Goal: Information Seeking & Learning: Get advice/opinions

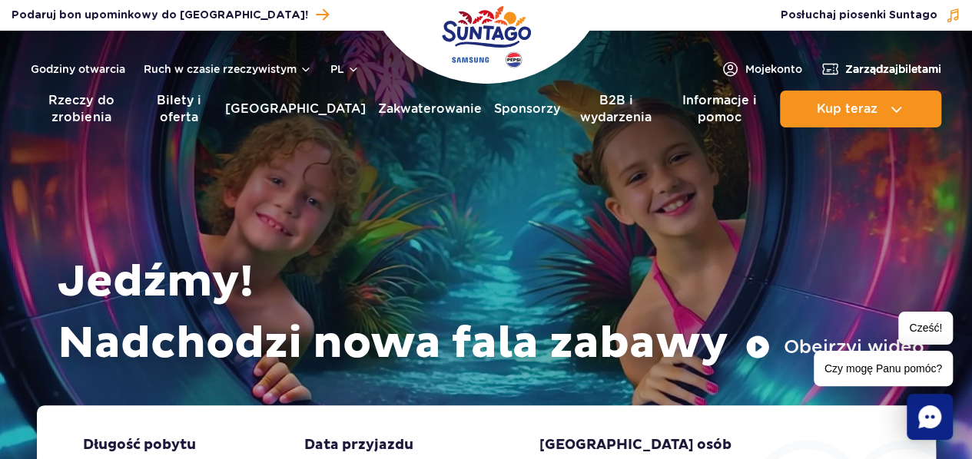
click at [874, 75] on font "Zarządzaj" at bounding box center [871, 69] width 53 height 12
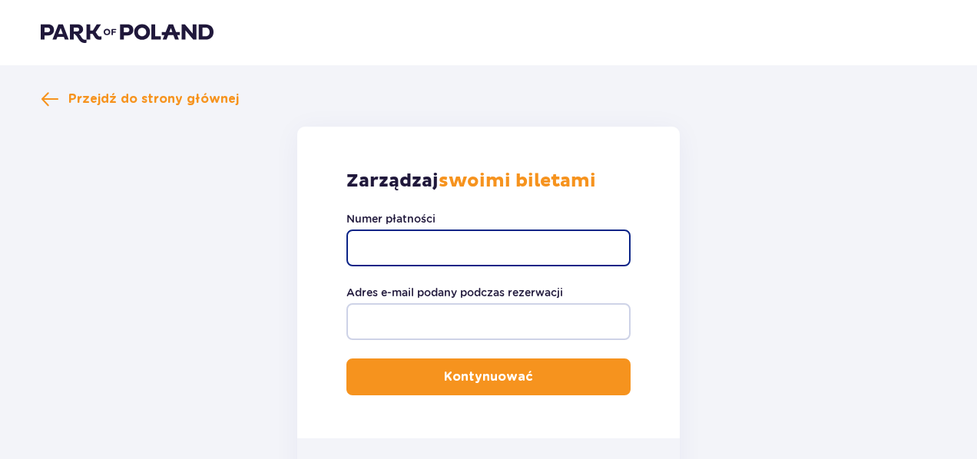
click at [423, 247] on input "Numer płatności" at bounding box center [489, 248] width 284 height 37
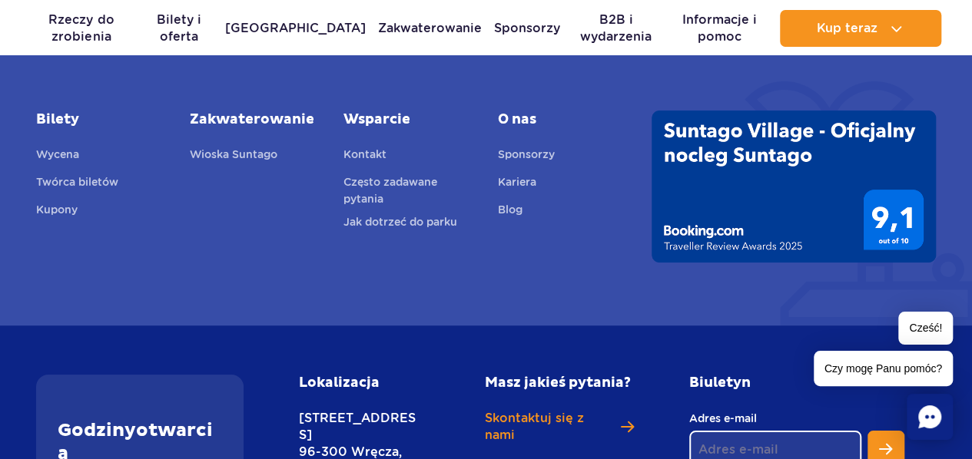
scroll to position [5635, 0]
click at [144, 277] on div "* Zdjęcia mają charakter poglądowy. Slajdy Aster Tęcza Narval Elektra Zobacz wi…" at bounding box center [486, 44] width 972 height 564
click at [374, 176] on font "Często zadawane pytania" at bounding box center [390, 190] width 94 height 29
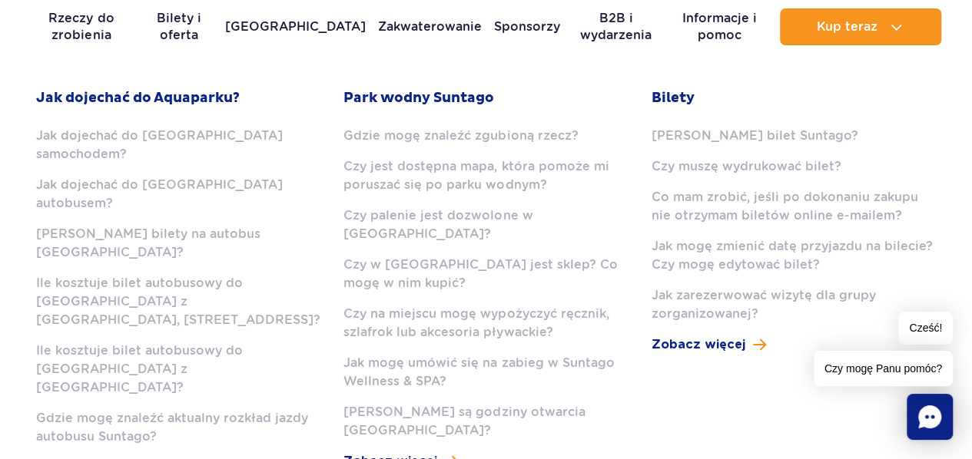
scroll to position [452, 0]
click at [708, 216] on font "Co mam zrobić, jeśli po dokonaniu zakupu nie otrzymam biletów online e-mailem?" at bounding box center [785, 207] width 267 height 33
click at [711, 254] on font "Jak mogę zmienić datę przyjazdu na bilecie? Czy mogę edytować bilet?" at bounding box center [792, 256] width 281 height 33
click at [727, 336] on div "Bilety Jak kupić bilet Suntago? Czy muszę wydrukować bilet? Co mam zrobić, jeśl…" at bounding box center [794, 222] width 284 height 265
click at [713, 348] on font "Zobacz więcej" at bounding box center [699, 346] width 94 height 12
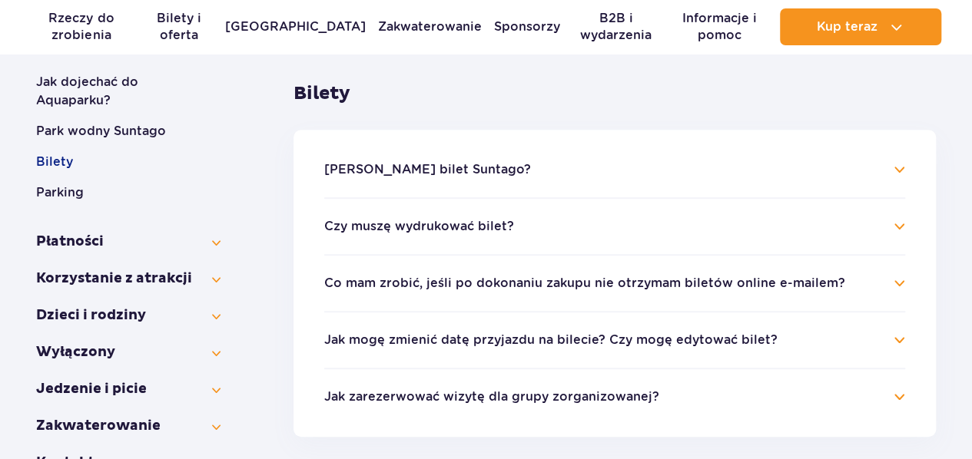
scroll to position [292, 0]
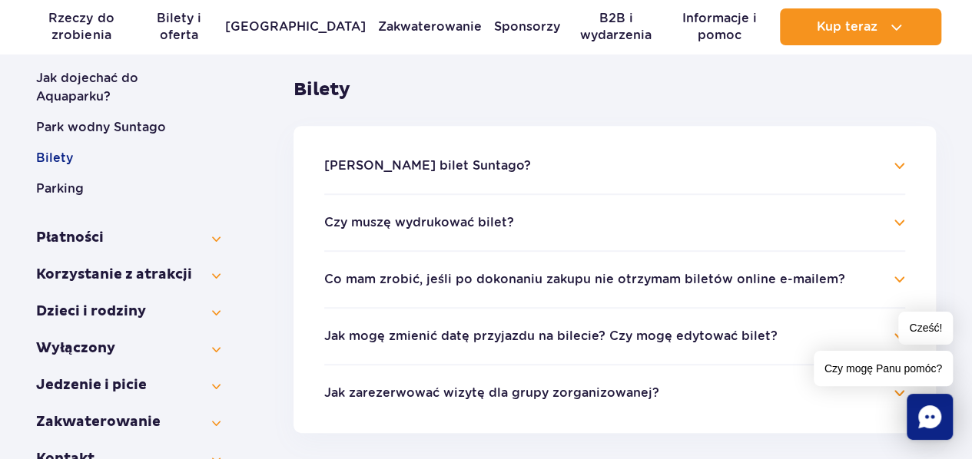
click at [515, 291] on li "Co mam zrobić, jeśli po dokonaniu zakupu nie otrzymam biletów online e-mailem? …" at bounding box center [614, 278] width 581 height 57
click at [638, 287] on font "Co mam zrobić, jeśli po dokonaniu zakupu nie otrzymam biletów online e-mailem?" at bounding box center [584, 279] width 521 height 15
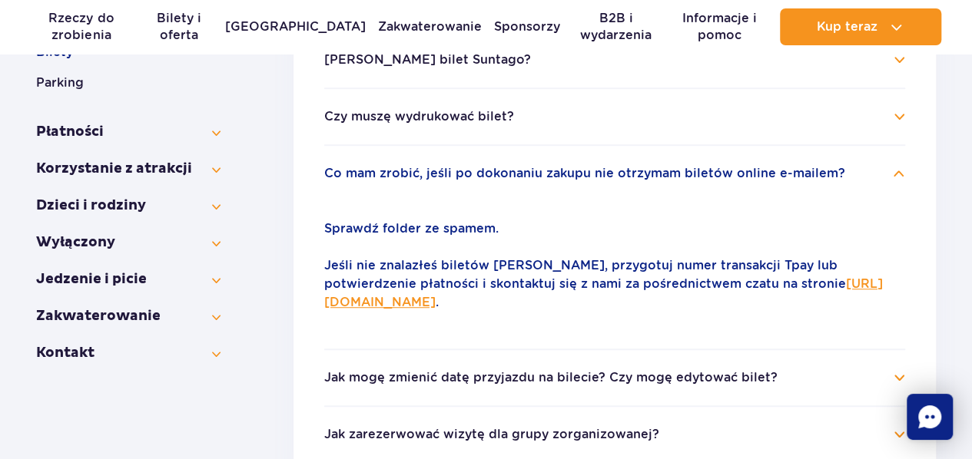
scroll to position [400, 0]
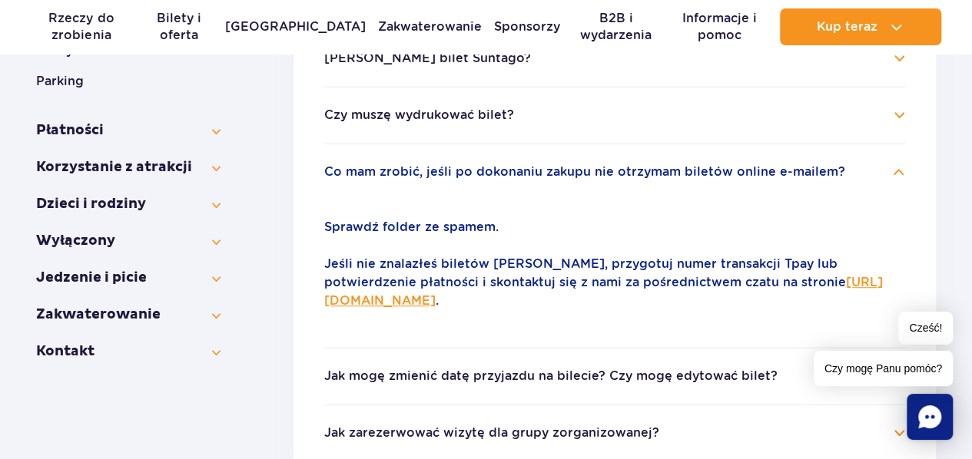
click at [426, 298] on font "https://parkofpoland.com/pl/kontakt" at bounding box center [603, 291] width 559 height 33
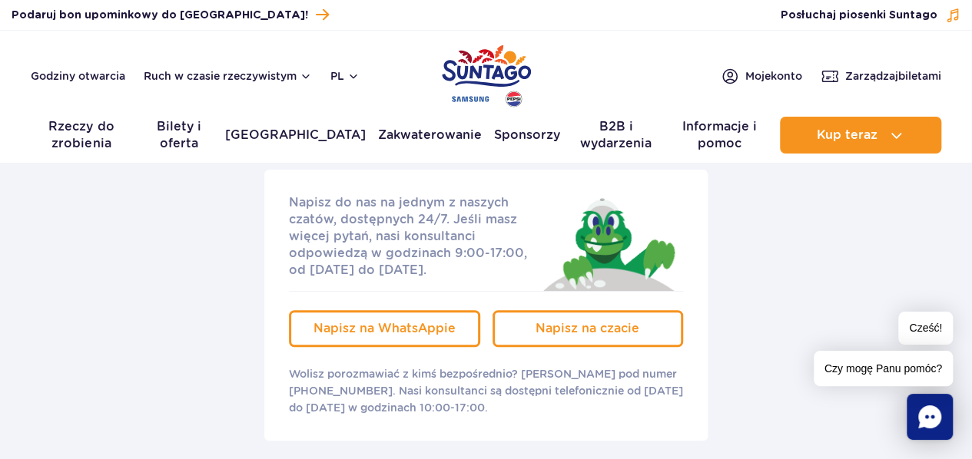
scroll to position [210, 0]
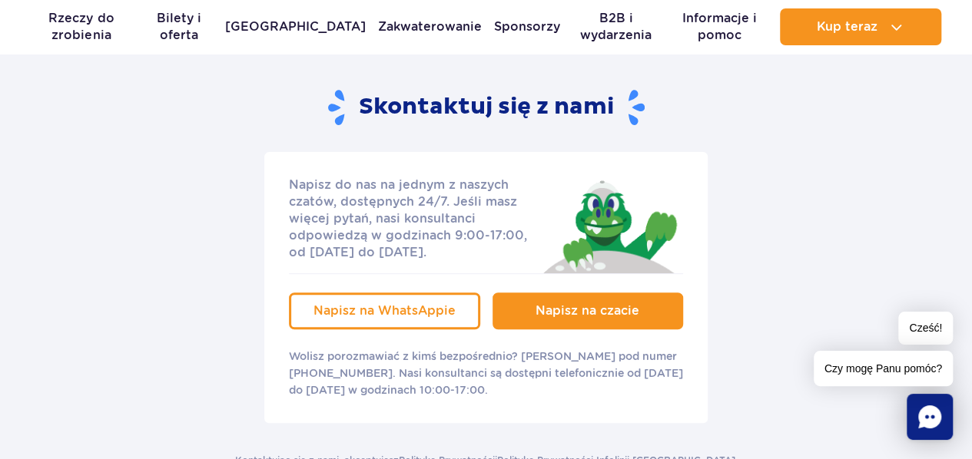
click at [555, 314] on span "Napisz na czacie" at bounding box center [588, 310] width 104 height 15
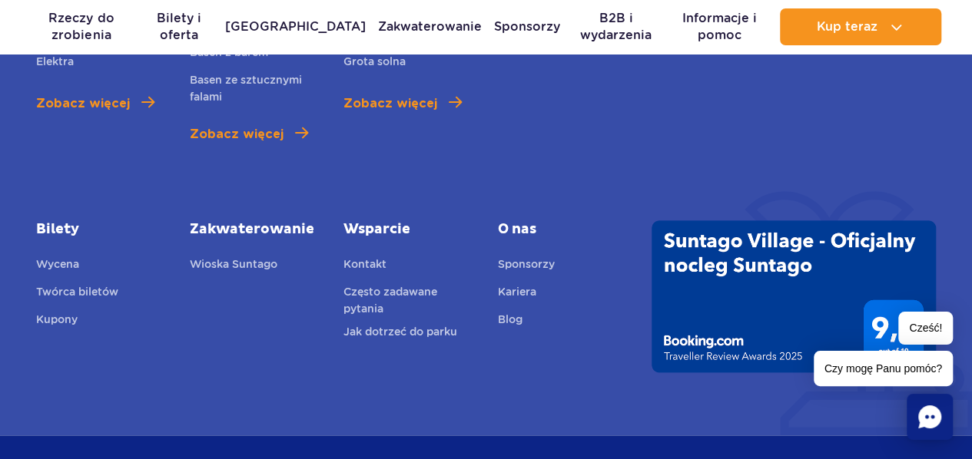
scroll to position [873, 0]
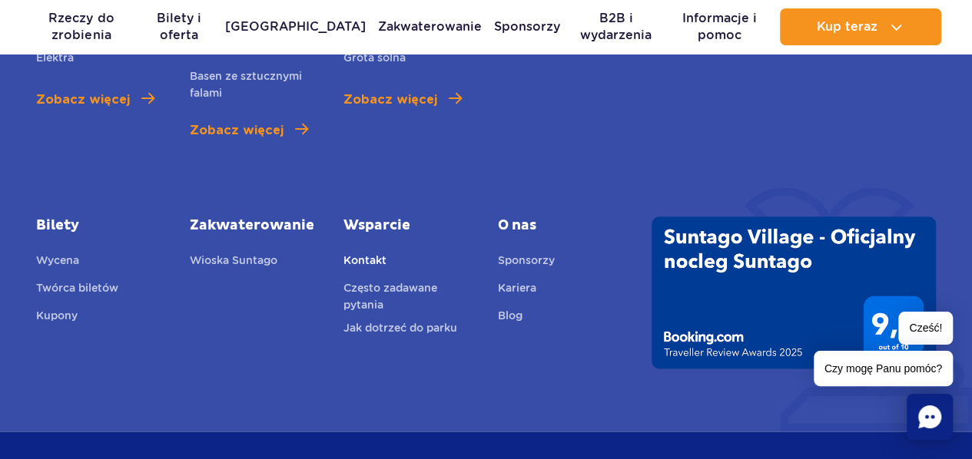
click at [366, 257] on font "Kontakt" at bounding box center [364, 260] width 43 height 12
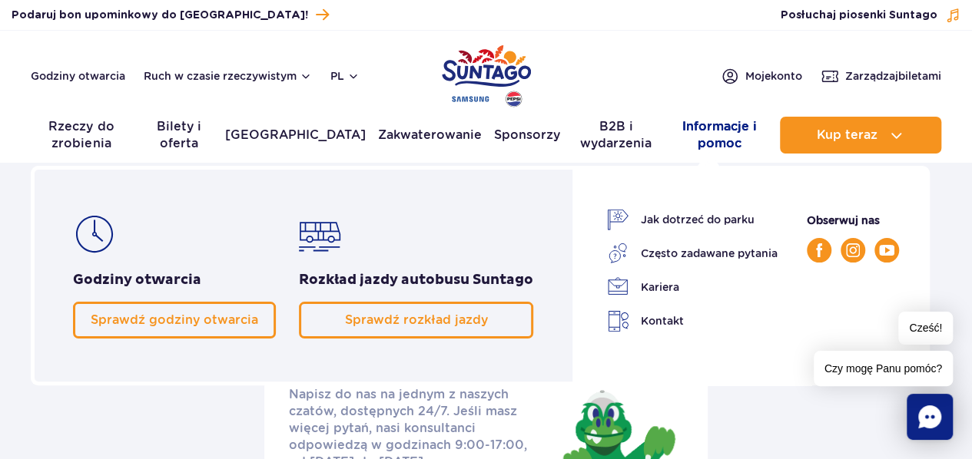
click at [734, 138] on font "Informacje i pomoc" at bounding box center [719, 135] width 97 height 34
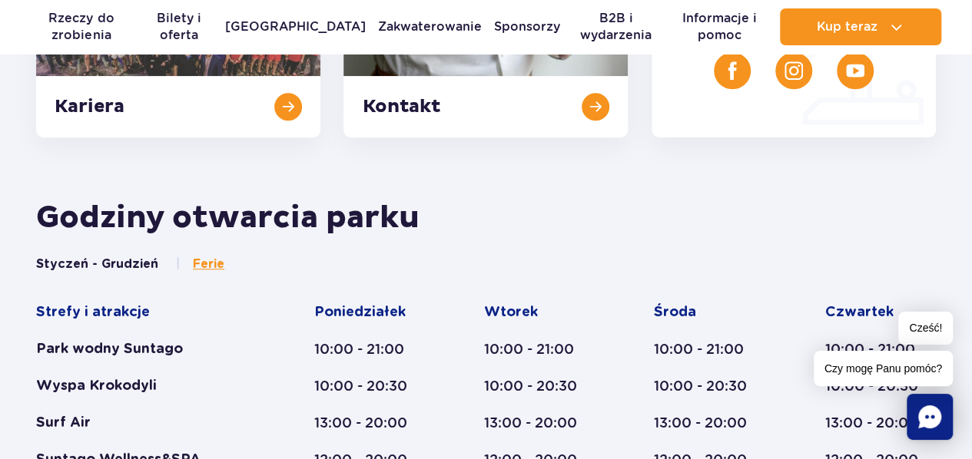
scroll to position [532, 0]
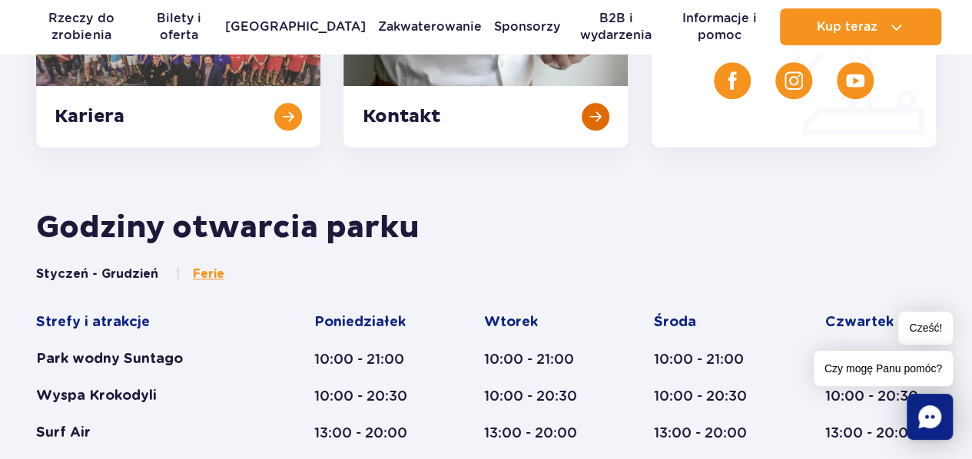
click at [605, 118] on link at bounding box center [485, 60] width 284 height 176
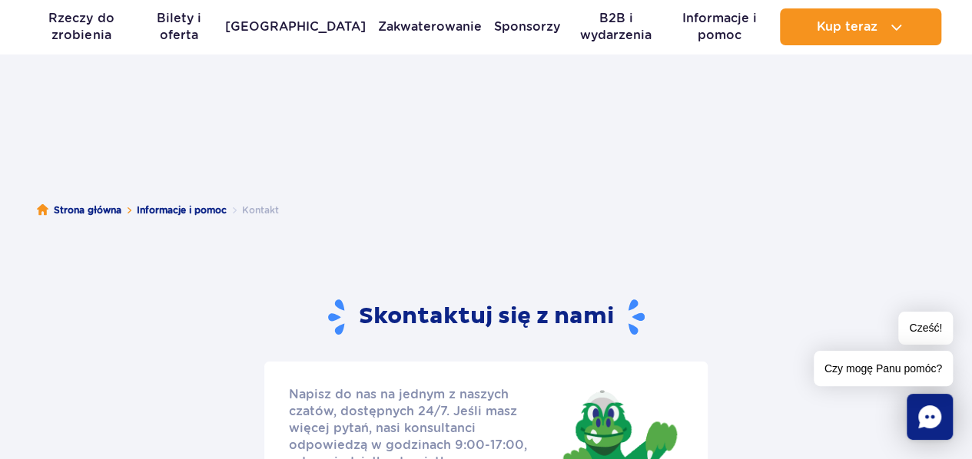
scroll to position [109, 0]
